Goal: Information Seeking & Learning: Learn about a topic

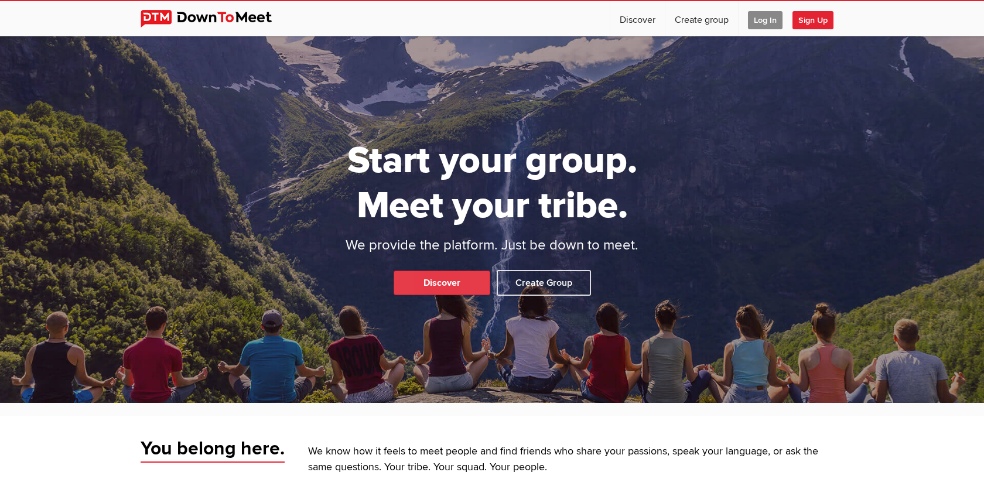
click at [439, 278] on link "Discover" at bounding box center [442, 283] width 97 height 25
select select "null"
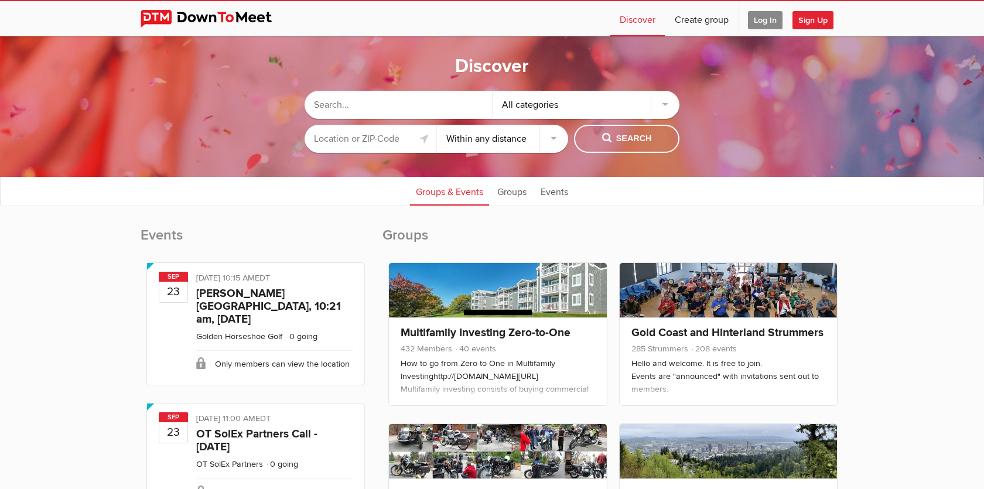
click at [369, 145] on input "text" at bounding box center [371, 139] width 132 height 28
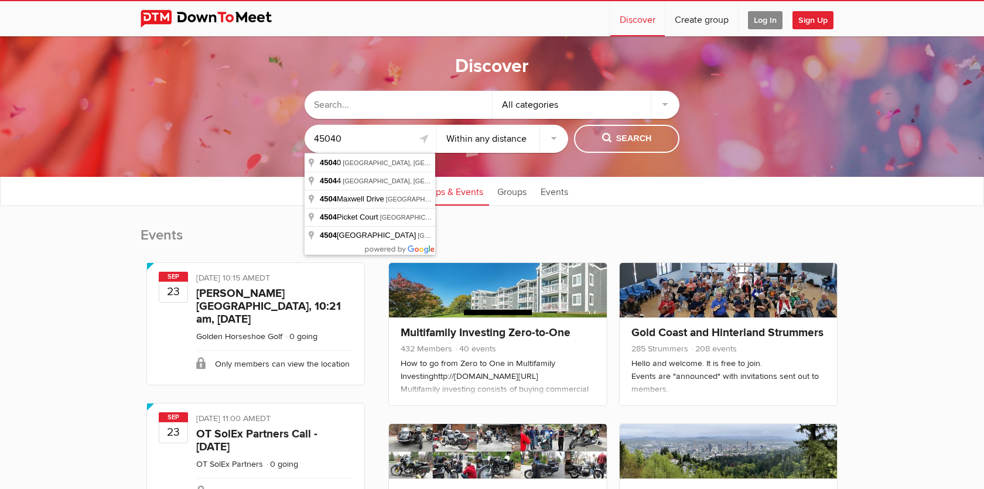
type input "45040"
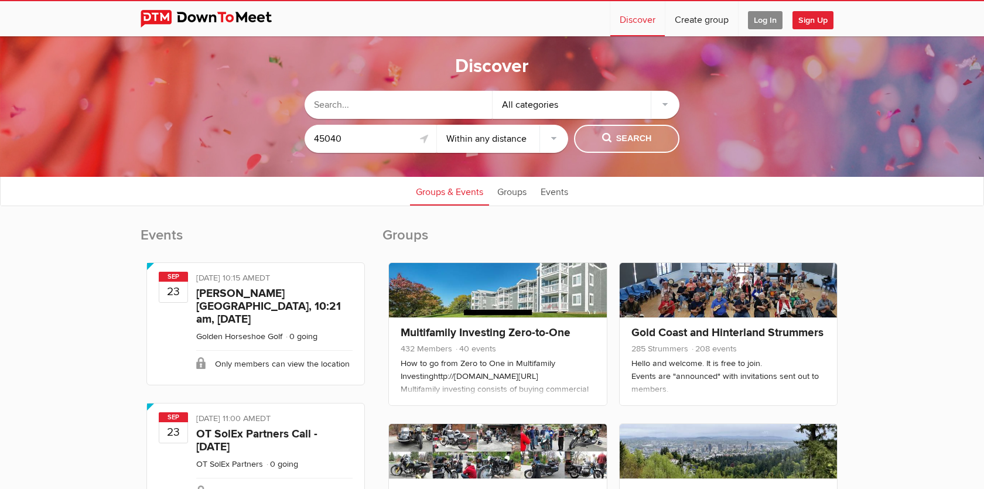
click at [593, 138] on button "Search" at bounding box center [626, 139] width 105 height 28
click at [555, 139] on select "Within 10 miles Within 25 miles Within 50 miles Within 100 miles Within any dis…" at bounding box center [503, 139] width 132 height 28
select select "50"
click at [437, 125] on select "Within 10 miles Within 25 miles Within 50 miles Within 100 miles Within any dis…" at bounding box center [503, 139] width 132 height 28
click at [608, 130] on button "Search" at bounding box center [626, 139] width 105 height 28
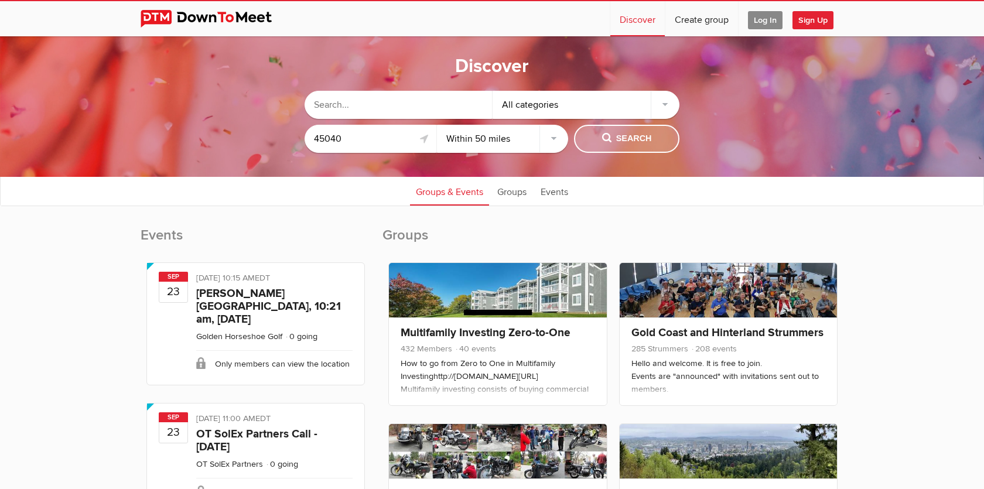
click at [615, 145] on button "Search" at bounding box center [626, 139] width 105 height 28
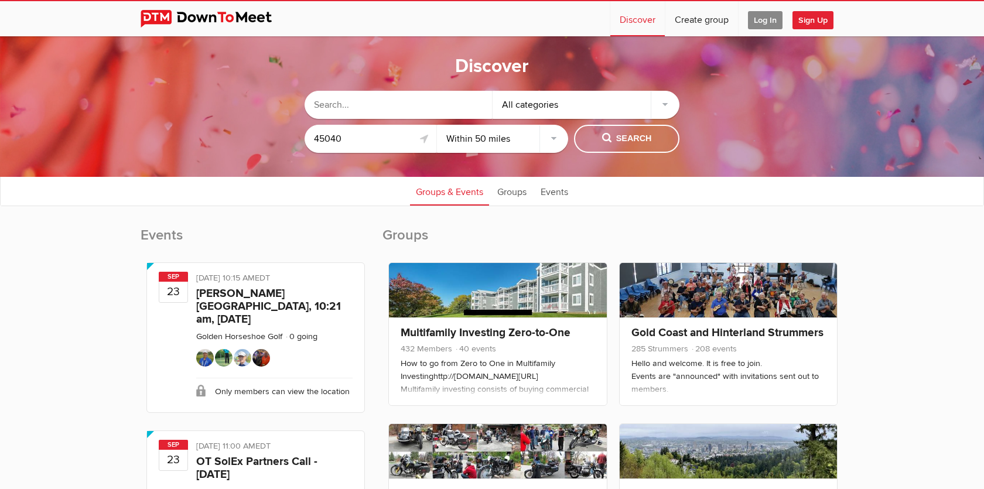
click at [538, 103] on div "All categories" at bounding box center [586, 105] width 187 height 28
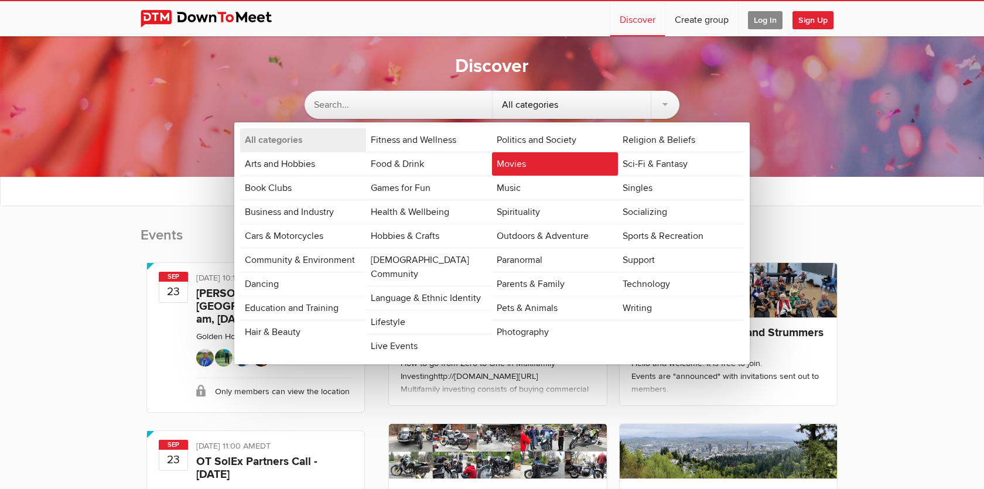
click at [536, 165] on link "Movies" at bounding box center [555, 163] width 126 height 23
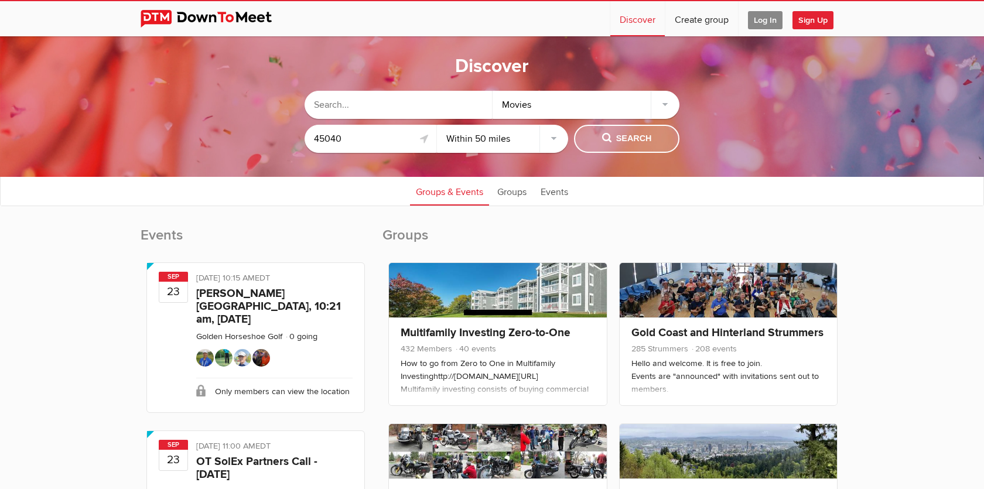
click at [603, 145] on button "Search" at bounding box center [626, 139] width 105 height 28
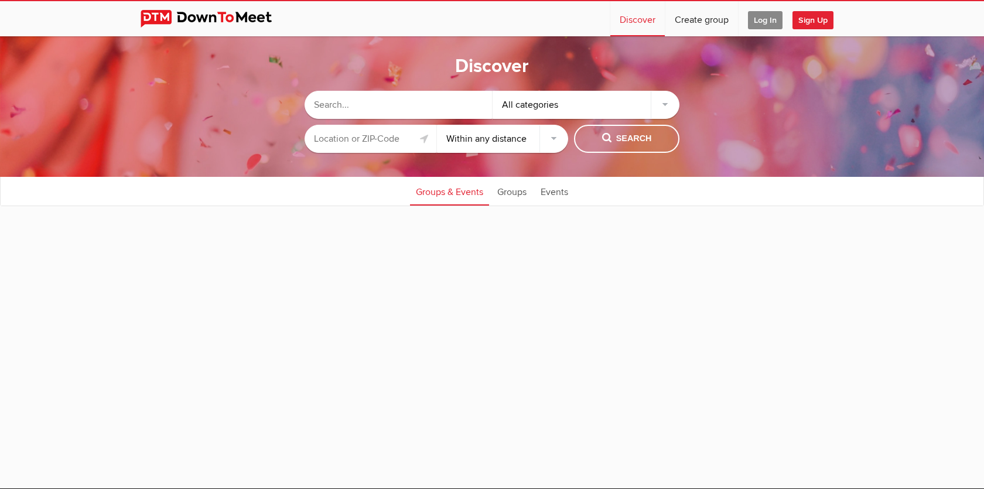
select select "null"
click at [378, 137] on input "text" at bounding box center [371, 139] width 132 height 28
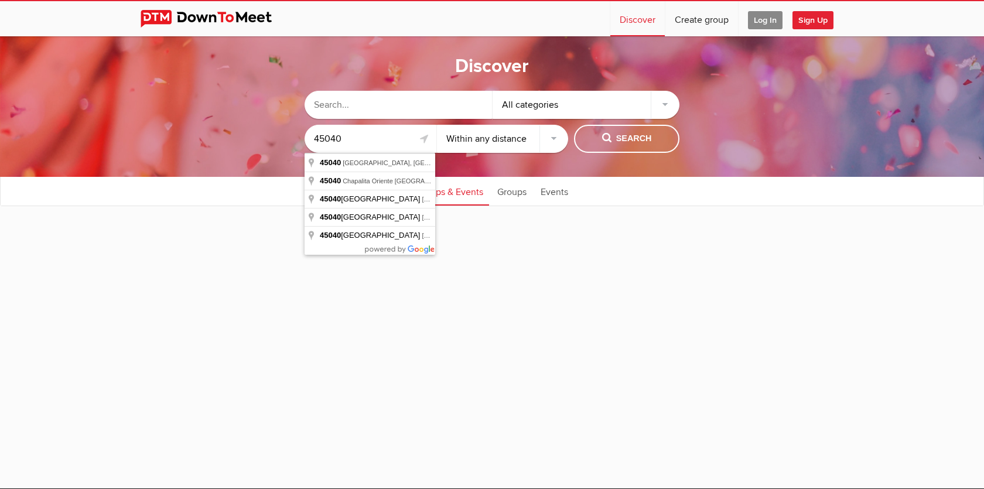
type input "Mason, OH 45040, USA"
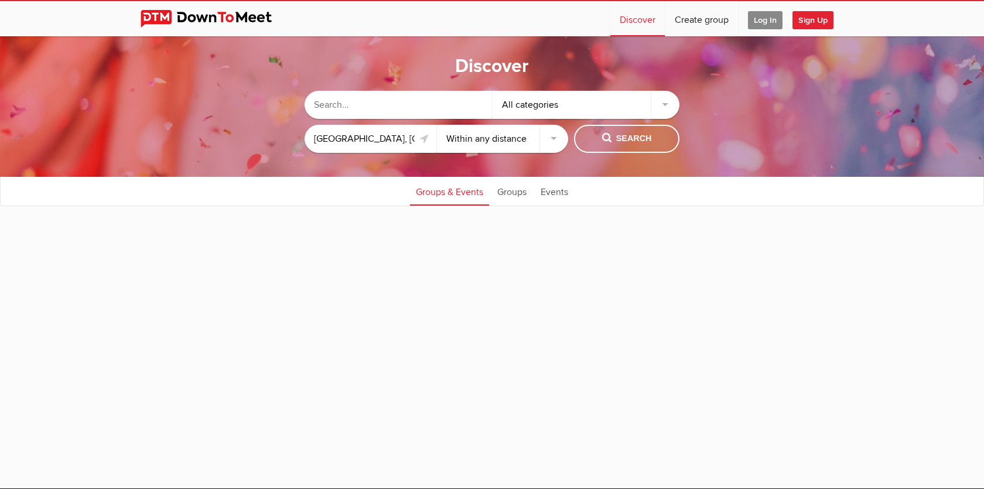
click at [485, 144] on select "Within 10 miles Within 25 miles Within 50 miles Within 100 miles Within any dis…" at bounding box center [503, 139] width 132 height 28
click at [437, 125] on select "Within 10 miles Within 25 miles Within 50 miles Within 100 miles Within any dis…" at bounding box center [503, 139] width 132 height 28
drag, startPoint x: 612, startPoint y: 112, endPoint x: 618, endPoint y: 111, distance: 6.1
click at [619, 112] on div "All categories" at bounding box center [586, 105] width 187 height 28
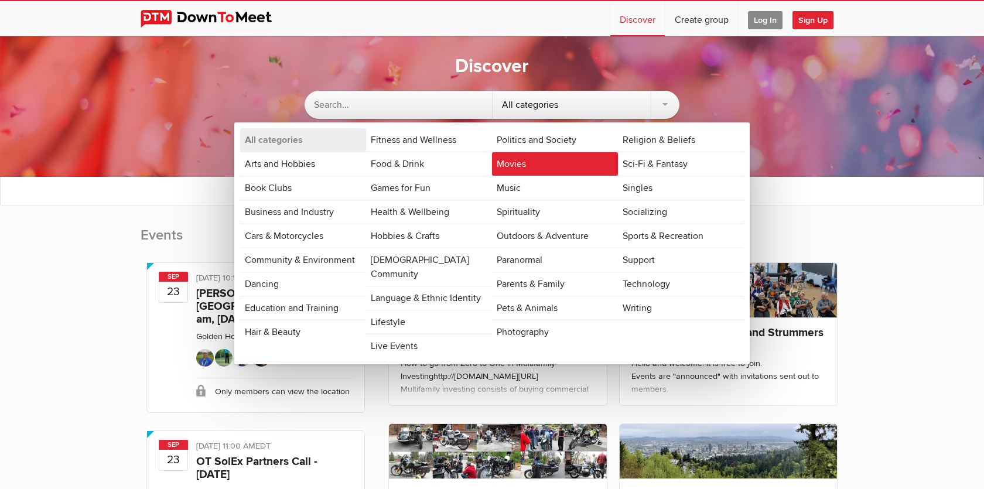
drag, startPoint x: 554, startPoint y: 186, endPoint x: 554, endPoint y: 156, distance: 29.9
click at [554, 156] on ul "Politics and Society Movies Music Spirituality Outdoors & Adventure Paranormal …" at bounding box center [555, 236] width 126 height 216
click at [554, 156] on link "Movies" at bounding box center [555, 163] width 126 height 23
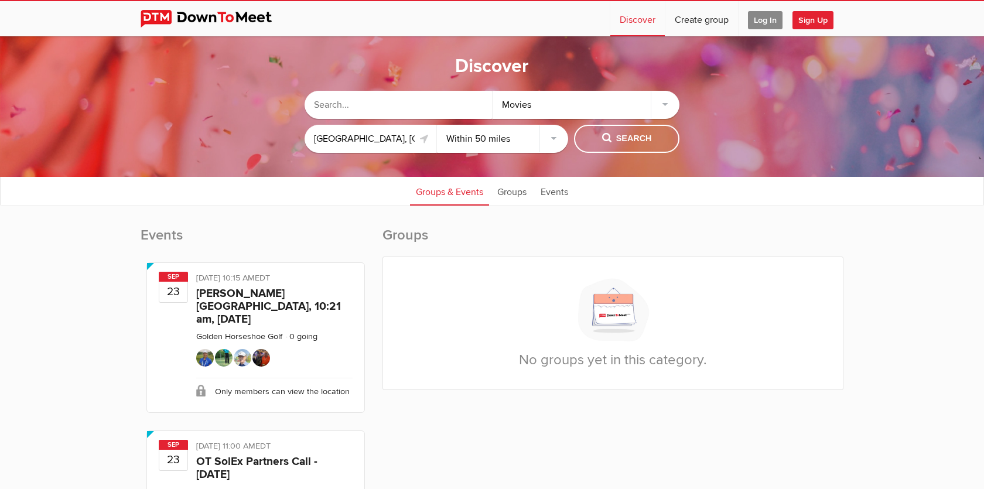
click at [603, 101] on div "Movies" at bounding box center [586, 105] width 187 height 28
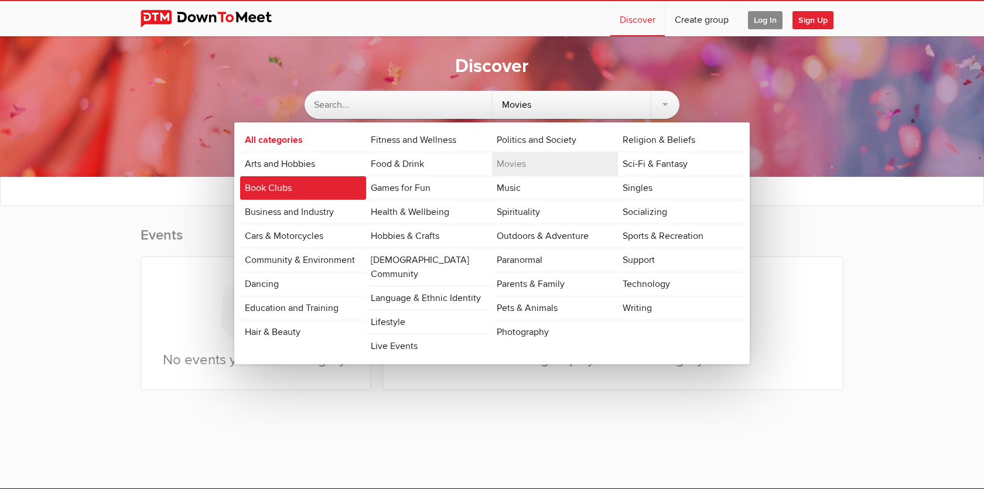
click at [330, 183] on link "Book Clubs" at bounding box center [303, 187] width 126 height 23
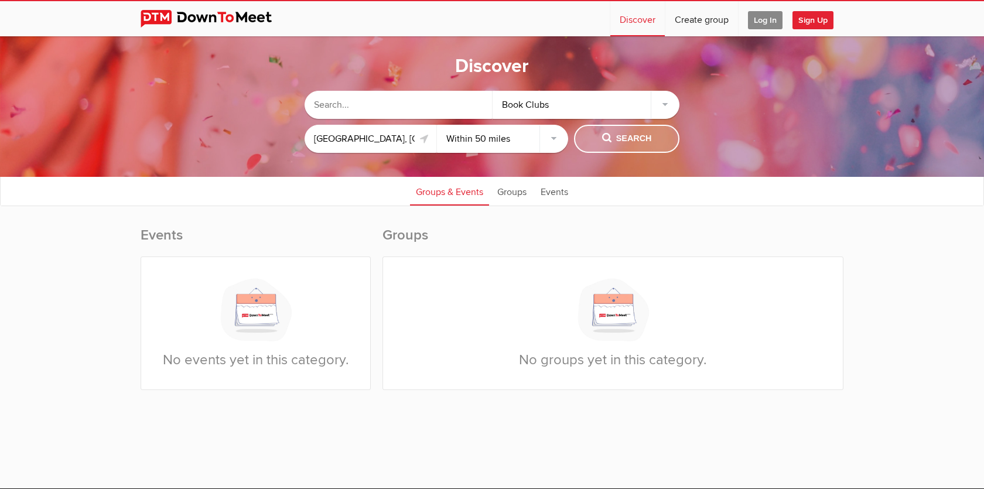
click at [603, 148] on button "Search" at bounding box center [626, 139] width 105 height 28
click at [574, 112] on div "Book Clubs" at bounding box center [586, 105] width 187 height 28
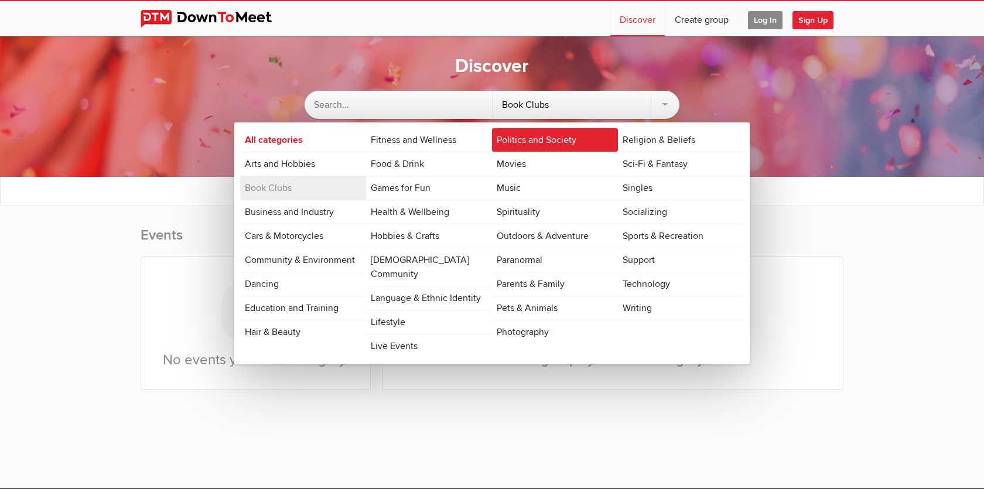
click at [543, 133] on link "Politics and Society" at bounding box center [555, 139] width 126 height 23
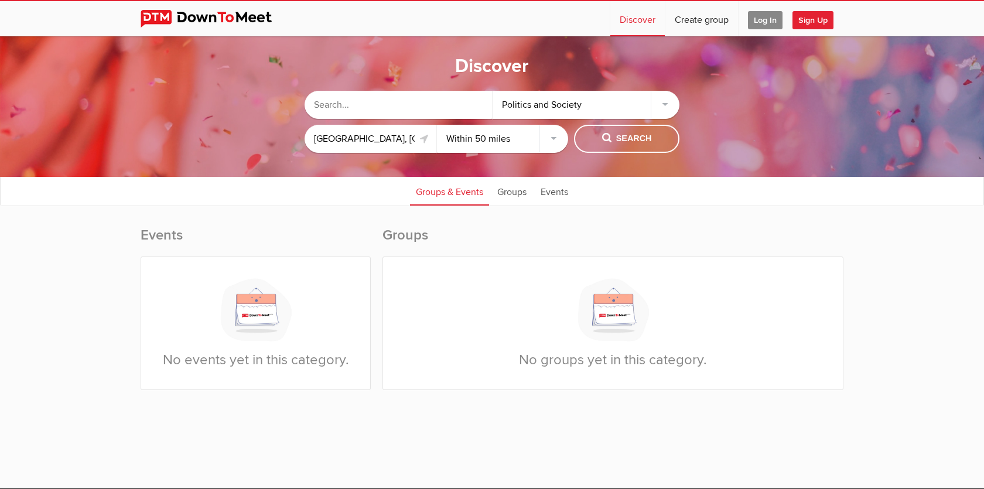
click at [551, 134] on select "Within 10 miles Within 25 miles Within 50 miles Within 100 miles Within any dis…" at bounding box center [503, 139] width 132 height 28
select select "100"
click at [437, 125] on select "Within 10 miles Within 25 miles Within 50 miles Within 100 miles Within any dis…" at bounding box center [503, 139] width 132 height 28
click at [603, 110] on div "Politics and Society" at bounding box center [586, 105] width 187 height 28
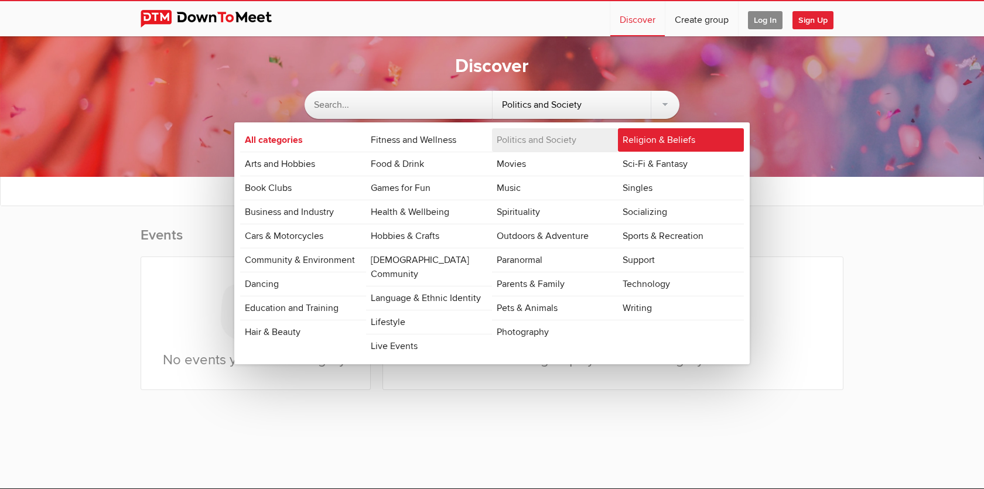
click at [635, 148] on link "Religion & Beliefs" at bounding box center [681, 139] width 126 height 23
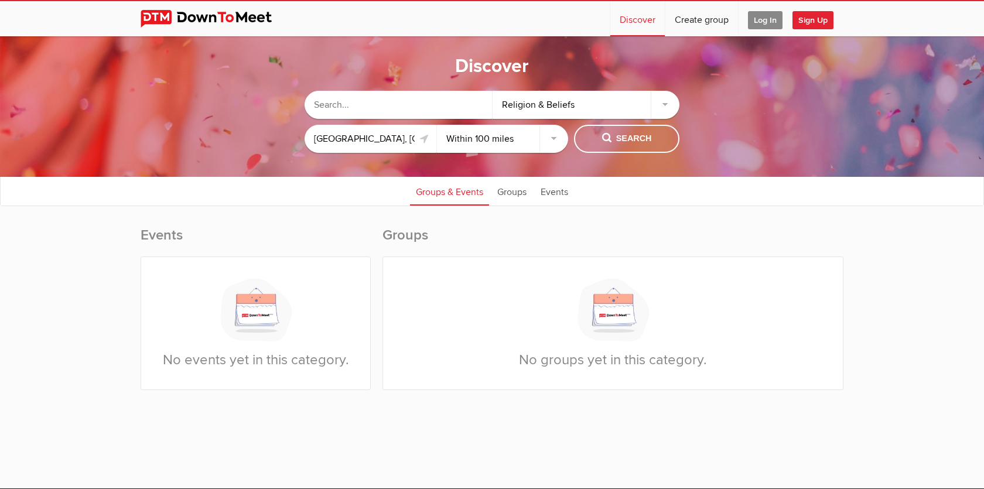
click at [626, 112] on div "Religion & Beliefs" at bounding box center [586, 105] width 187 height 28
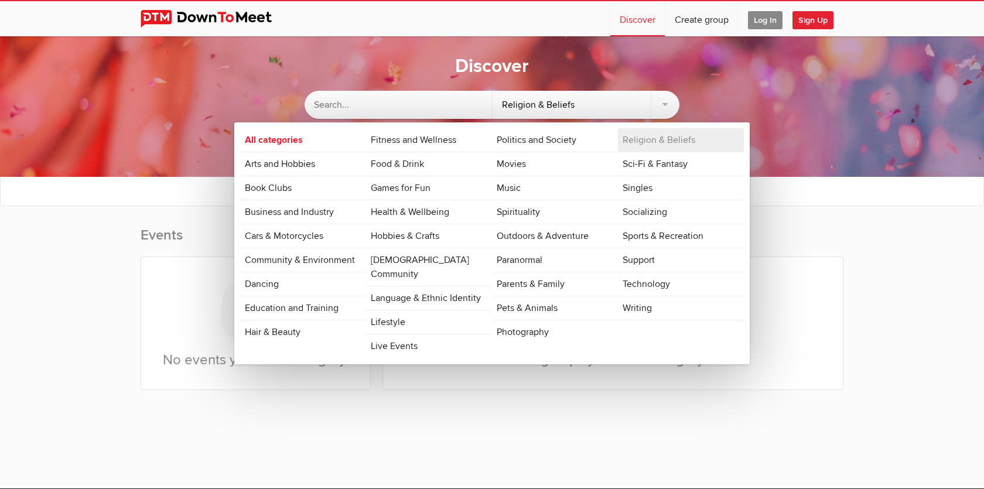
click at [626, 108] on div "Religion & Beliefs" at bounding box center [586, 105] width 187 height 28
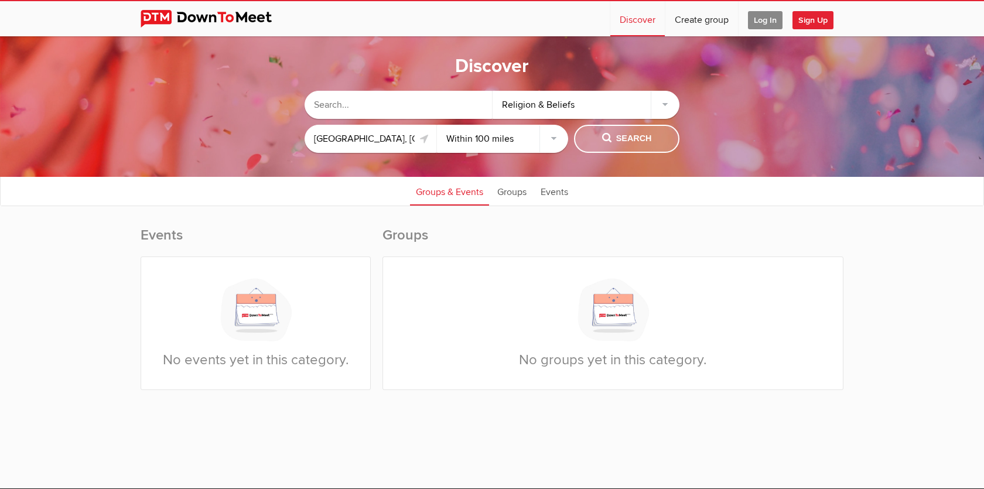
click at [626, 137] on span "Search" at bounding box center [627, 138] width 50 height 13
click at [627, 111] on div "Religion & Beliefs" at bounding box center [586, 105] width 187 height 28
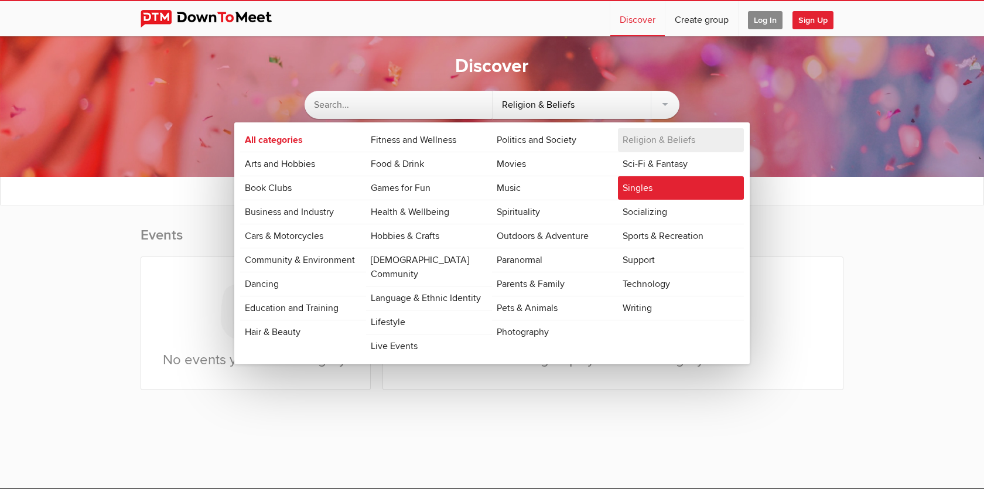
drag, startPoint x: 627, startPoint y: 140, endPoint x: 634, endPoint y: 176, distance: 36.4
click at [634, 176] on ul "Religion & Beliefs Sci-Fi & Fantasy Singles Socializing Sports & Recreation Sup…" at bounding box center [681, 224] width 126 height 192
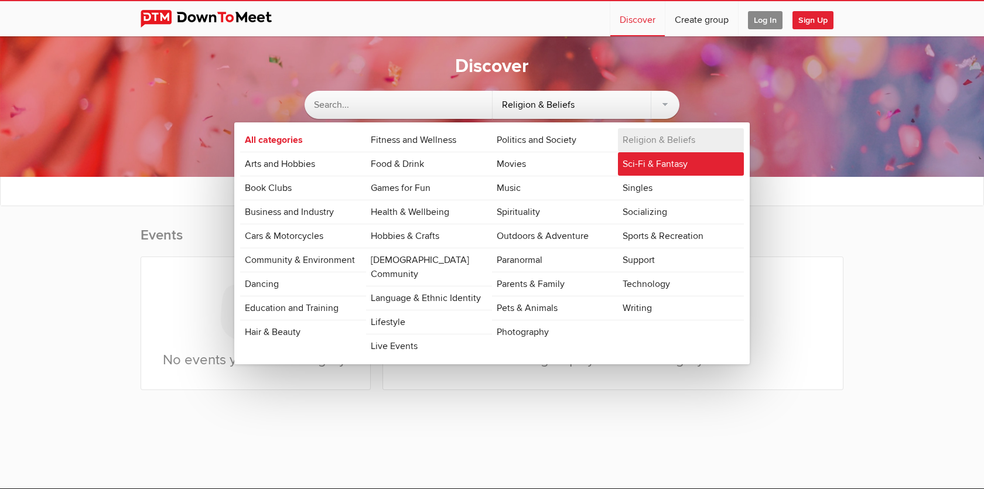
click at [634, 170] on link "Sci-Fi & Fantasy" at bounding box center [681, 163] width 126 height 23
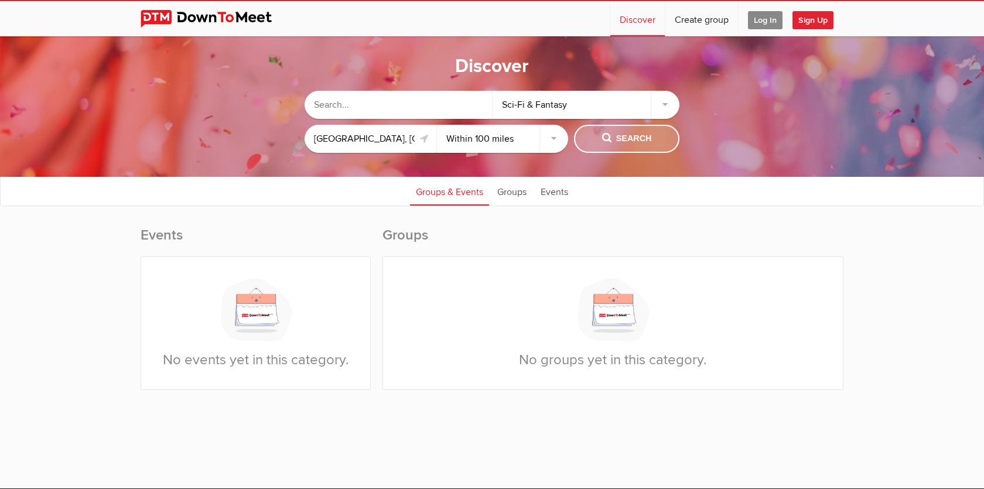
click at [606, 135] on span "Search" at bounding box center [627, 138] width 50 height 13
click at [622, 114] on div "Sci-Fi & Fantasy" at bounding box center [586, 105] width 187 height 28
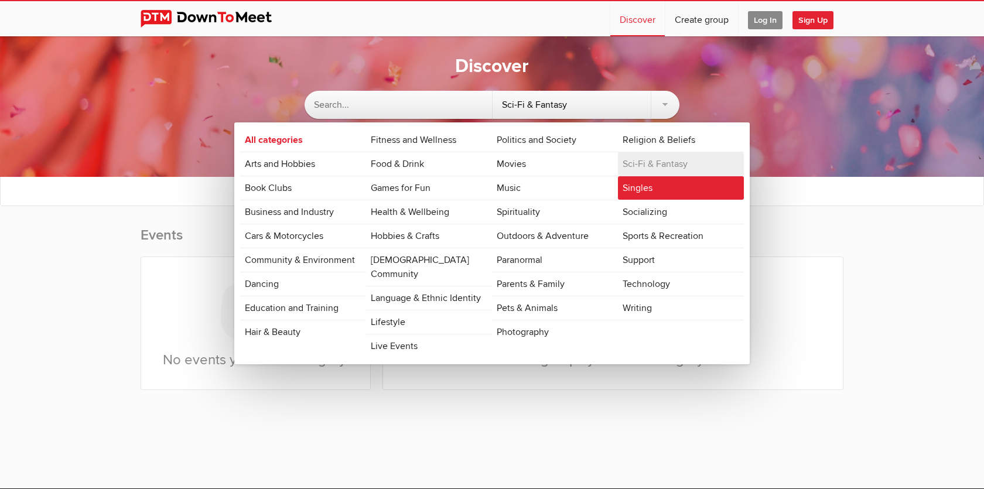
click at [622, 185] on link "Singles" at bounding box center [681, 187] width 126 height 23
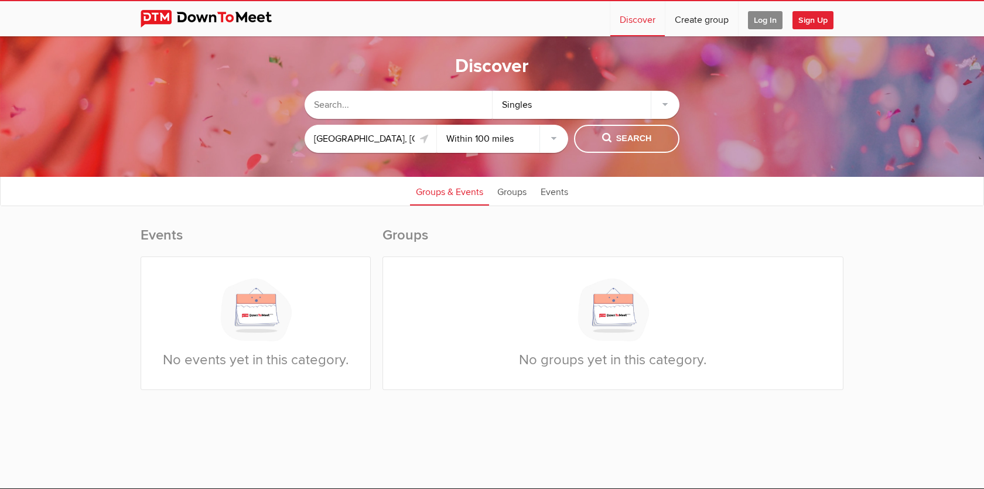
click at [620, 156] on sp-group-common-search-cat-loc "Singles Mason, OH 45040, USA Within 10 miles Within 25 miles Within 50 miles Wi…" at bounding box center [492, 119] width 867 height 80
click at [620, 148] on button "Search" at bounding box center [626, 139] width 105 height 28
click at [620, 105] on div "Singles" at bounding box center [586, 105] width 187 height 28
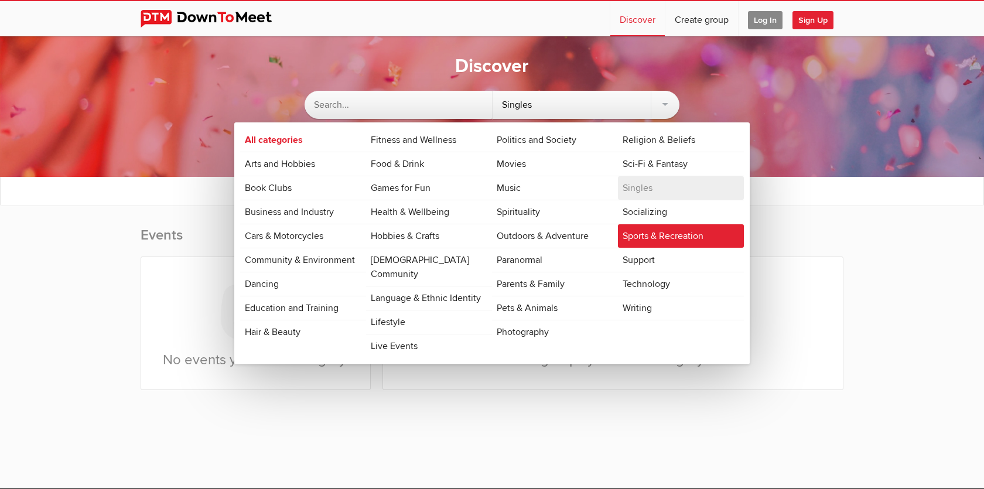
click at [628, 229] on link "Sports & Recreation" at bounding box center [681, 235] width 126 height 23
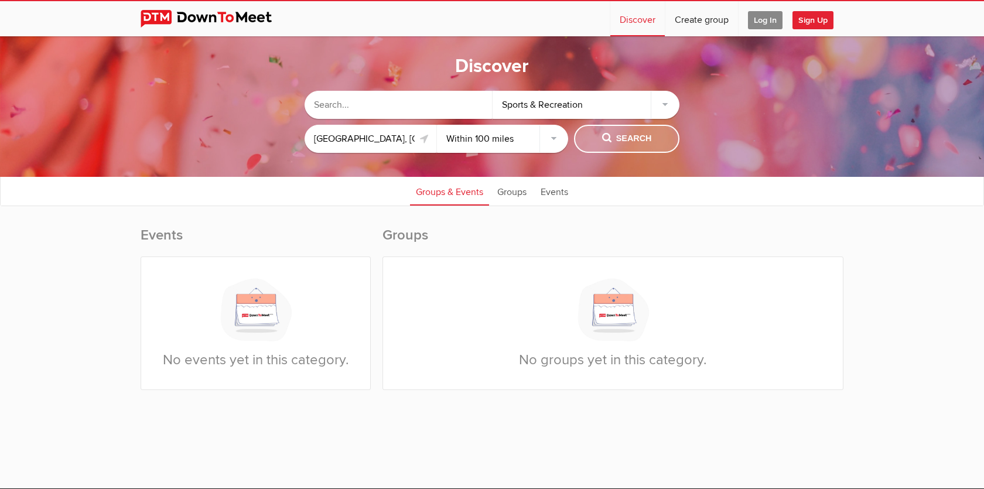
click at [601, 133] on button "Search" at bounding box center [626, 139] width 105 height 28
